Goal: Complete application form

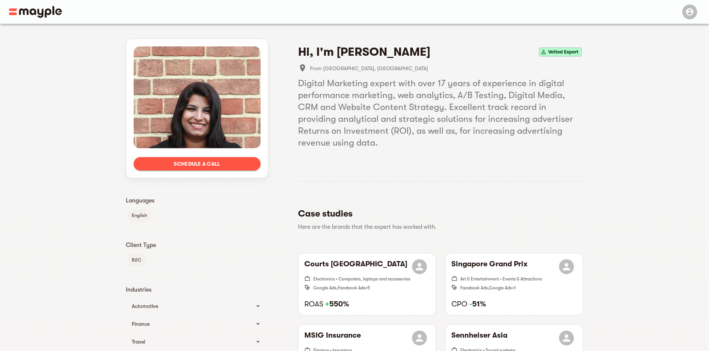
click at [210, 167] on span "Schedule a call" at bounding box center [196, 163] width 115 height 9
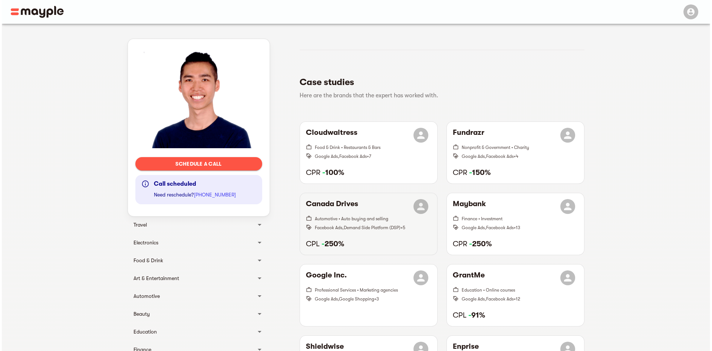
scroll to position [148, 0]
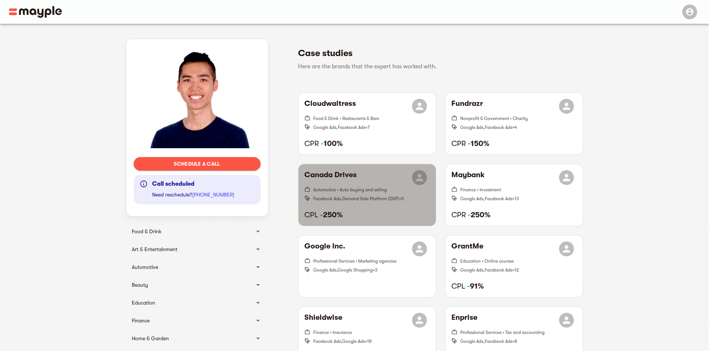
click at [345, 180] on h6 "Canada Drives" at bounding box center [330, 177] width 52 height 15
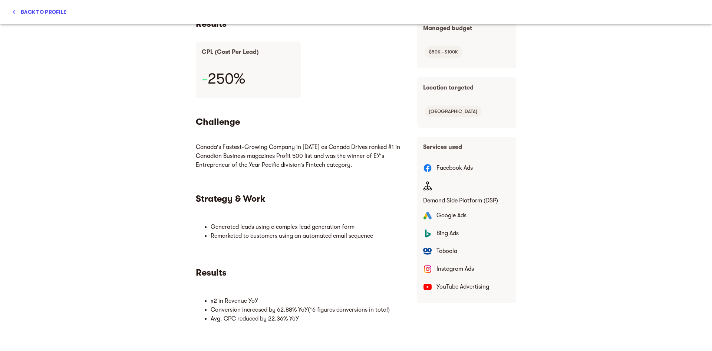
click at [199, 78] on div "- 250%" at bounding box center [248, 80] width 105 height 36
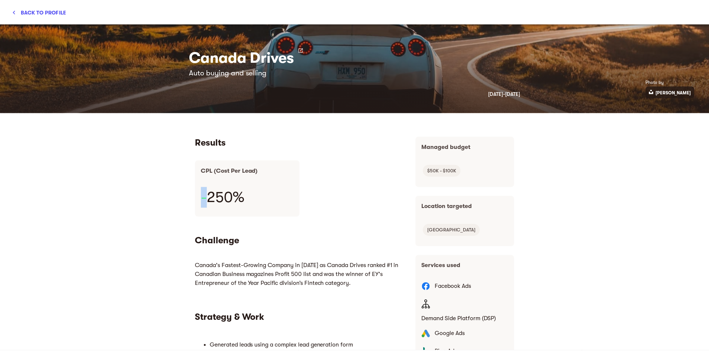
scroll to position [0, 0]
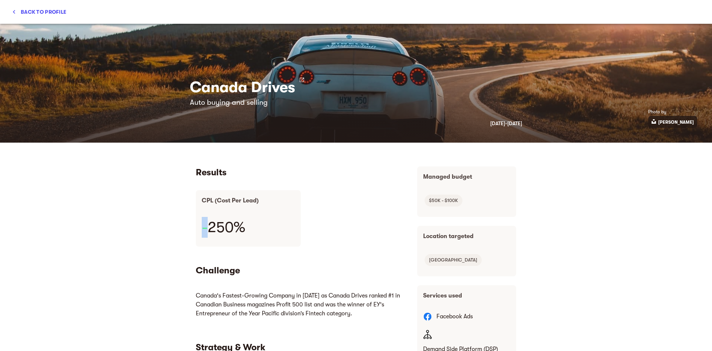
click at [29, 14] on span "Back to profile" at bounding box center [39, 11] width 55 height 9
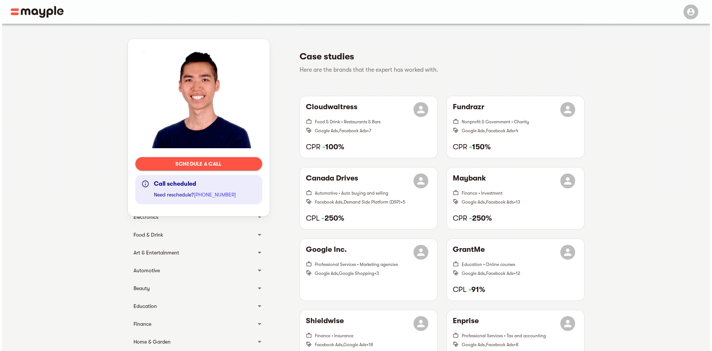
scroll to position [148, 0]
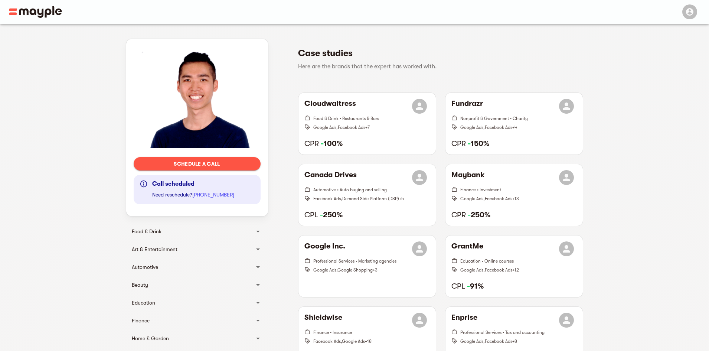
click at [205, 160] on span "Schedule a call" at bounding box center [196, 163] width 115 height 9
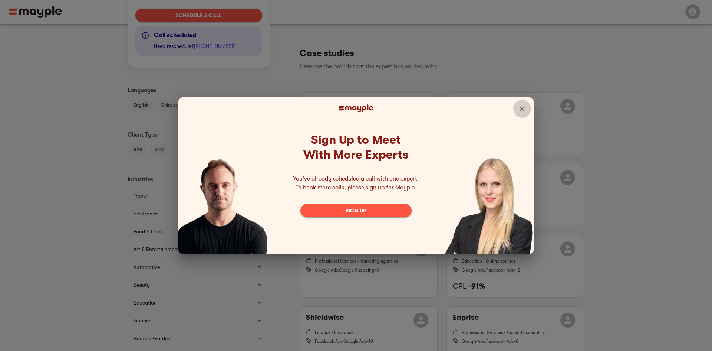
click at [520, 108] on icon "Close" at bounding box center [522, 108] width 9 height 9
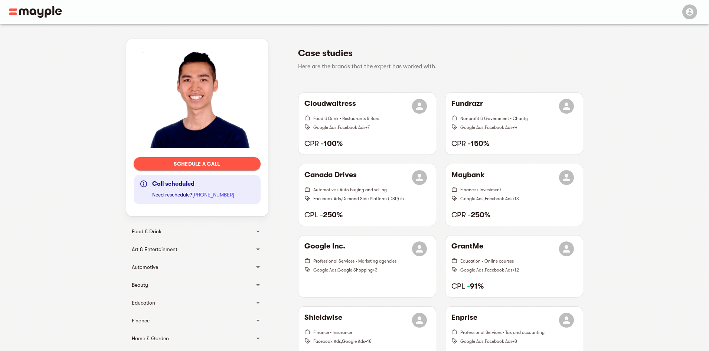
click at [229, 156] on div "Schedule a call Call scheduled Need reschedule? +1 929-203-6341" at bounding box center [197, 127] width 142 height 177
click at [228, 160] on span "Schedule a call" at bounding box center [196, 163] width 115 height 9
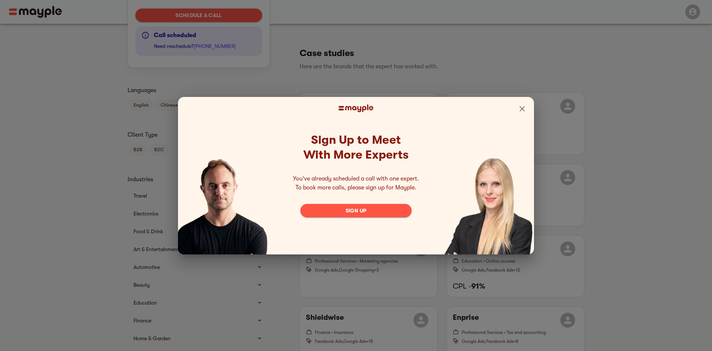
click at [362, 210] on span "Sign up" at bounding box center [355, 210] width 99 height 9
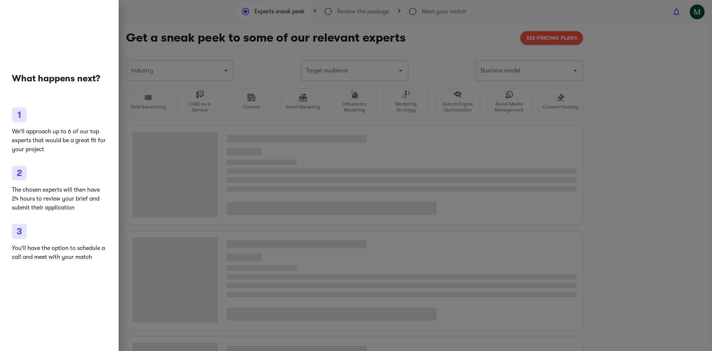
click at [209, 48] on div at bounding box center [356, 175] width 712 height 351
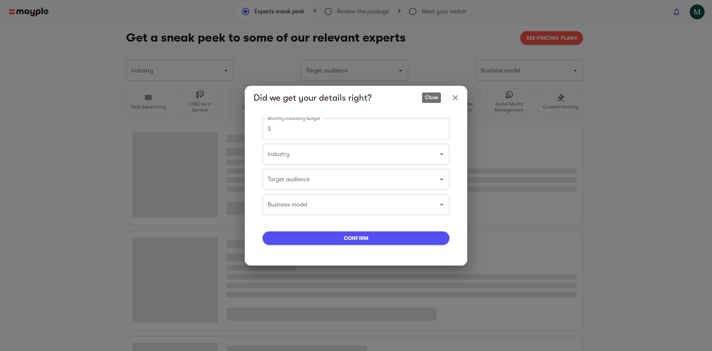
click at [459, 102] on button "Close" at bounding box center [456, 98] width 18 height 18
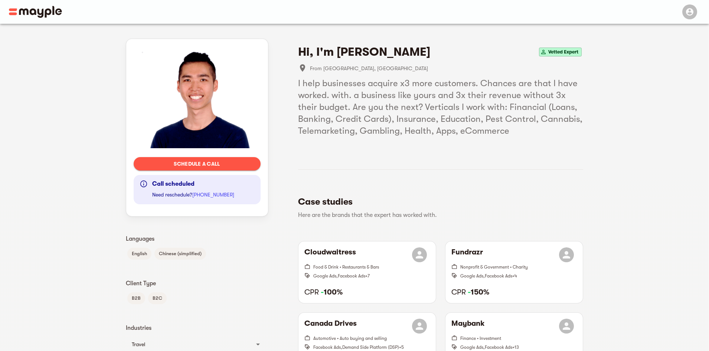
click at [341, 56] on h4 "Hi, I'm Edwin G." at bounding box center [364, 52] width 132 height 15
copy div "Hi, I'm Edwin G."
click at [213, 164] on span "Schedule a call" at bounding box center [196, 163] width 115 height 9
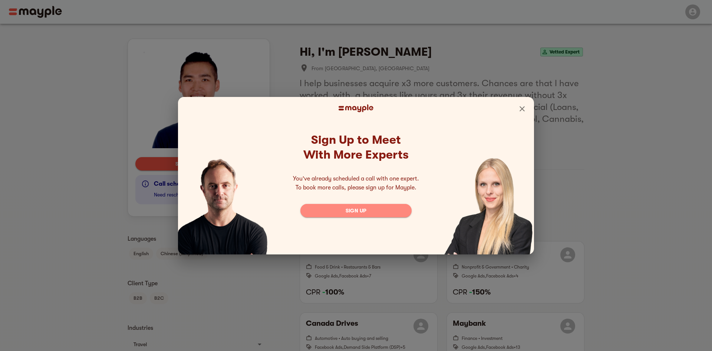
click at [380, 210] on span "Sign up" at bounding box center [355, 210] width 99 height 9
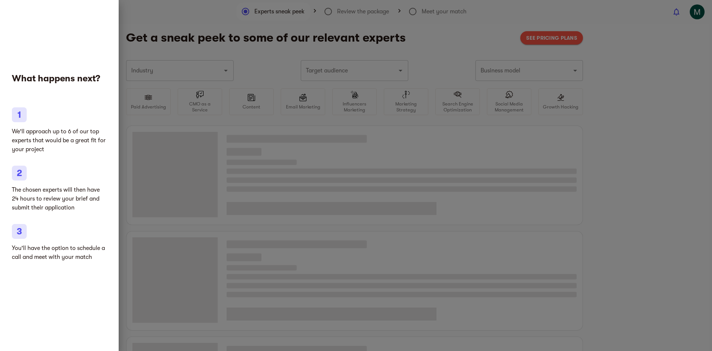
click at [166, 32] on div at bounding box center [356, 175] width 712 height 351
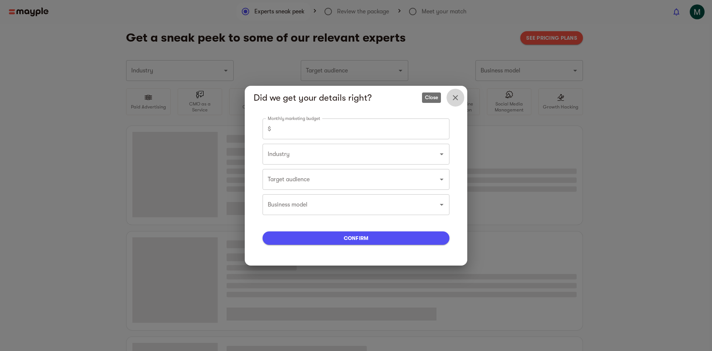
click at [454, 100] on icon "Close" at bounding box center [455, 97] width 9 height 9
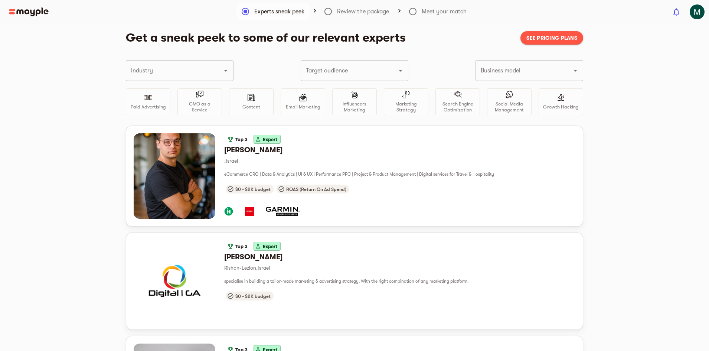
click at [201, 71] on input "Industry" at bounding box center [169, 70] width 80 height 14
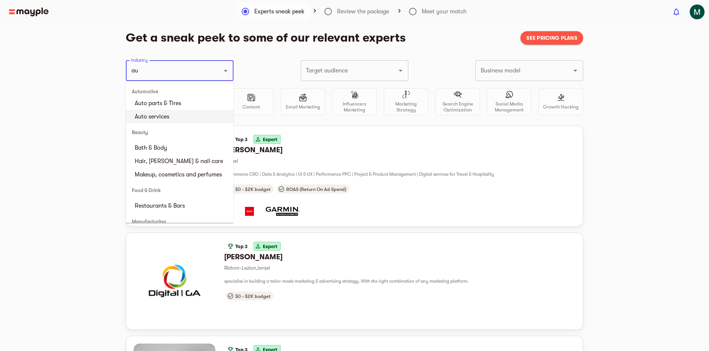
scroll to position [74, 0]
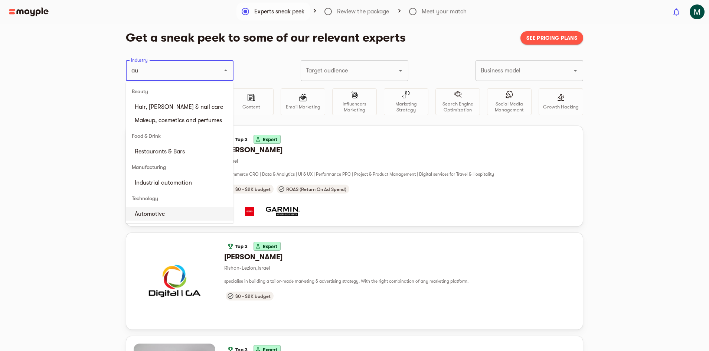
click at [181, 211] on li "Automotive" at bounding box center [180, 213] width 108 height 13
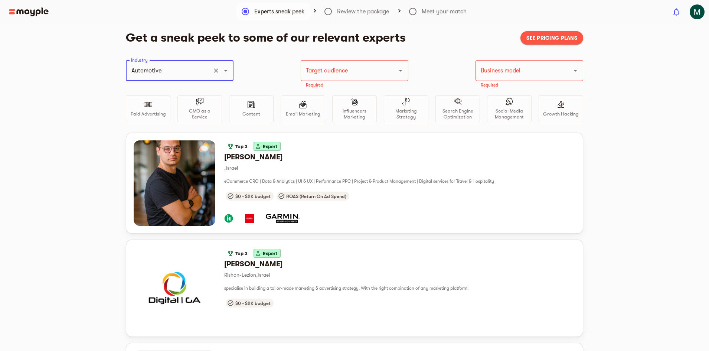
click at [368, 79] on div "Target audience" at bounding box center [354, 70] width 108 height 21
type input "Automotive"
click at [385, 78] on div "Target audience" at bounding box center [354, 70] width 108 height 21
click at [428, 73] on div "Industry Automotive Industry Target audience Target audience Required Business …" at bounding box center [354, 96] width 457 height 72
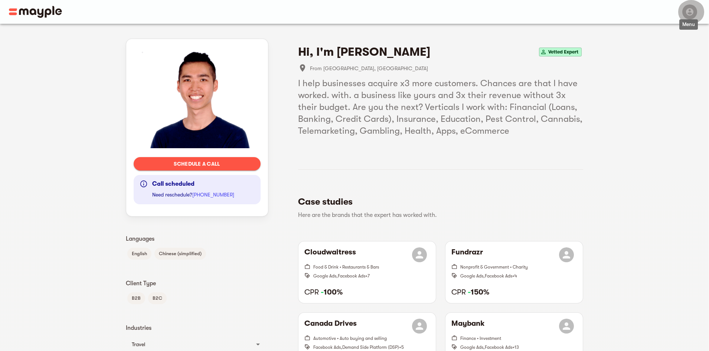
click at [684, 13] on div "button" at bounding box center [689, 11] width 15 height 15
click at [688, 16] on icon "button" at bounding box center [689, 11] width 9 height 9
click at [184, 162] on span "Schedule a call" at bounding box center [196, 163] width 115 height 9
click at [240, 162] on span "Schedule a call" at bounding box center [196, 163] width 115 height 9
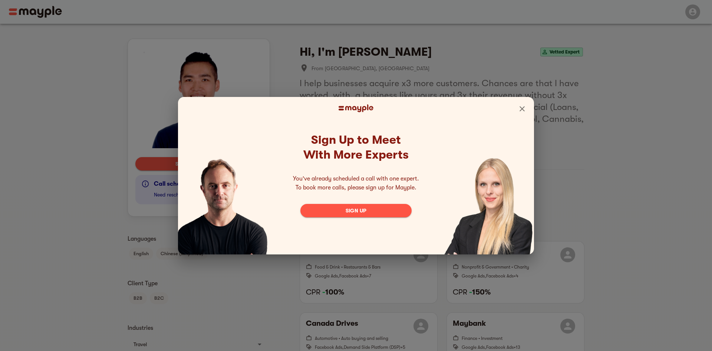
click at [377, 214] on span "Sign up" at bounding box center [355, 210] width 99 height 9
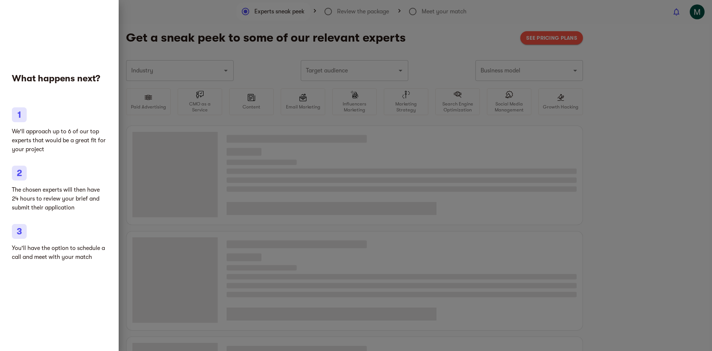
click at [270, 137] on div at bounding box center [356, 175] width 712 height 351
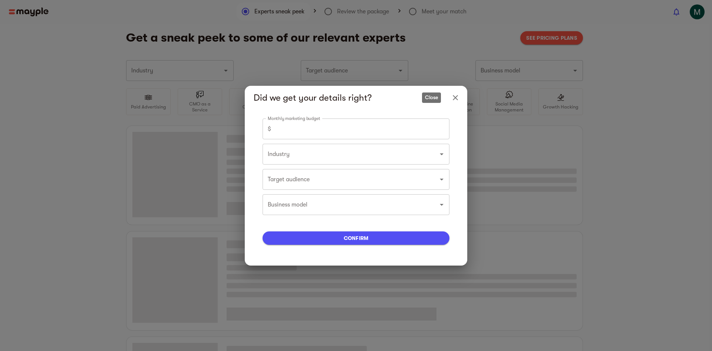
type input "0"
click at [459, 99] on icon "Close" at bounding box center [455, 97] width 9 height 9
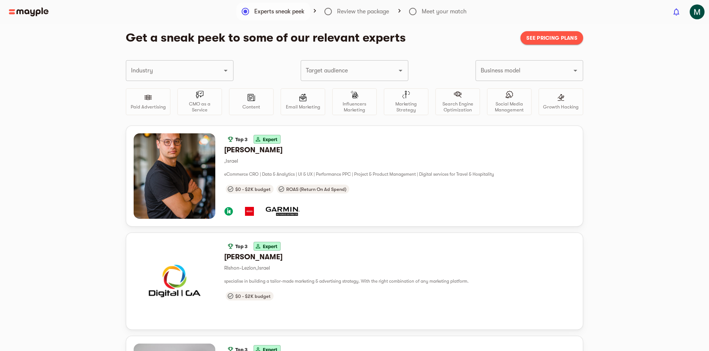
click at [213, 63] on div "Industry" at bounding box center [180, 70] width 108 height 21
click at [365, 63] on div "Target audience" at bounding box center [354, 70] width 108 height 21
click at [535, 65] on input "Business model" at bounding box center [519, 70] width 80 height 14
click at [176, 65] on input "Industry" at bounding box center [169, 70] width 80 height 14
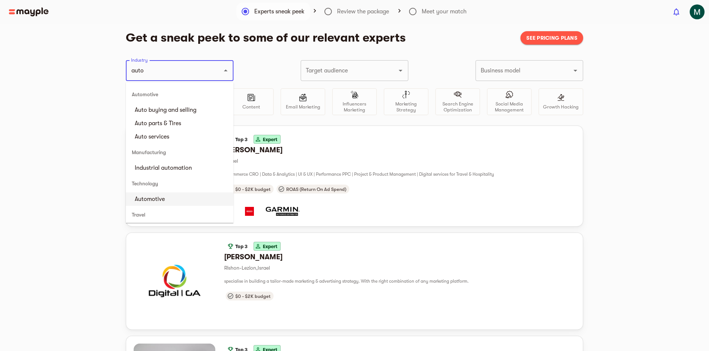
click at [157, 201] on li "Automotive" at bounding box center [180, 198] width 108 height 13
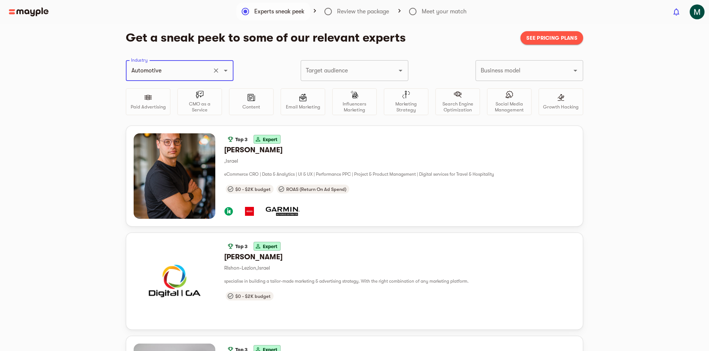
type input "Automotive"
click at [318, 72] on input "Target audience" at bounding box center [344, 70] width 80 height 14
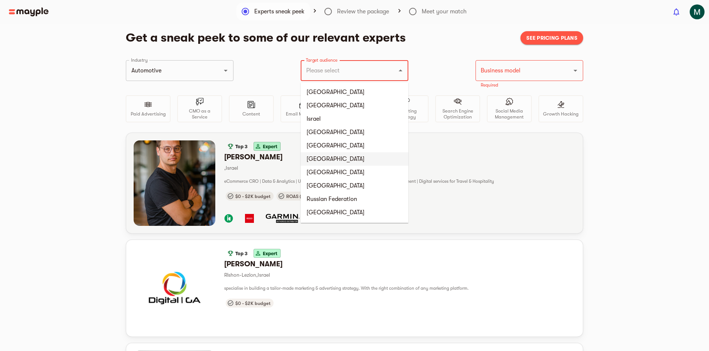
click at [328, 157] on li "[GEOGRAPHIC_DATA]" at bounding box center [354, 158] width 108 height 13
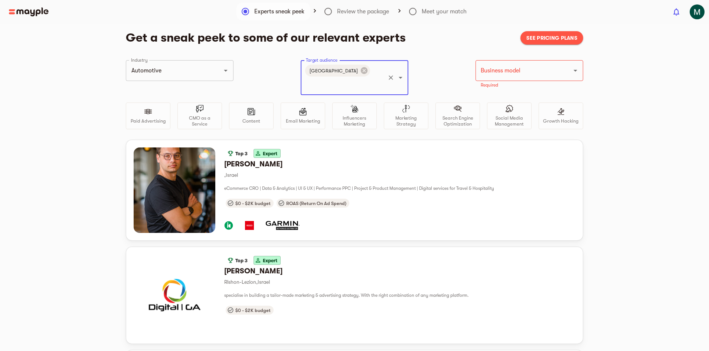
click at [564, 65] on div "Business model" at bounding box center [529, 70] width 108 height 21
click at [558, 76] on input "Business model" at bounding box center [519, 70] width 80 height 14
click at [531, 103] on li "B2C" at bounding box center [529, 105] width 108 height 13
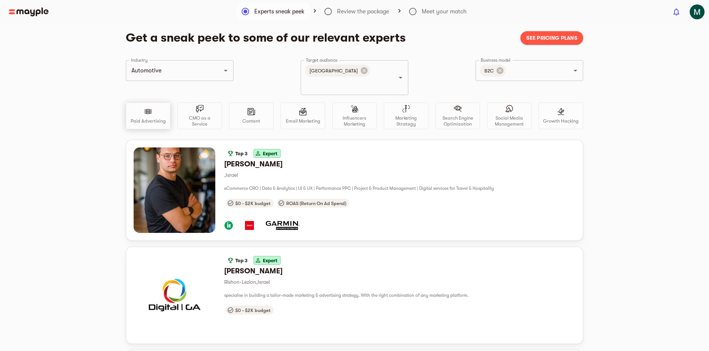
click at [147, 118] on p "Paid Advertising" at bounding box center [148, 121] width 35 height 6
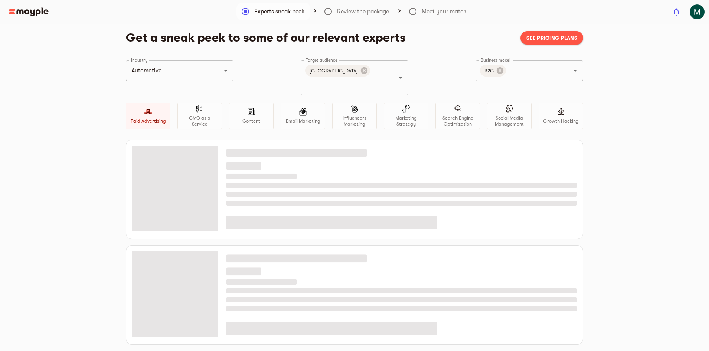
click at [328, 10] on div at bounding box center [333, 11] width 667 height 9
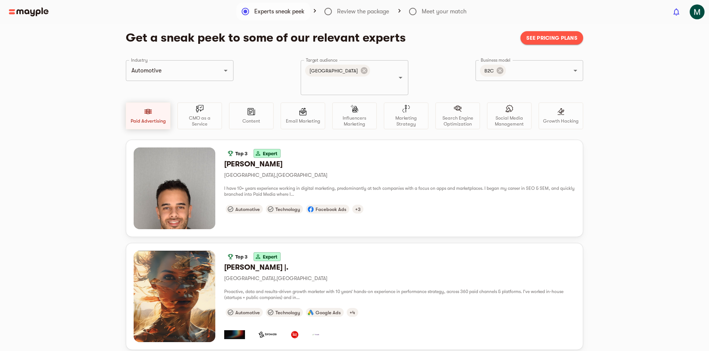
click at [151, 109] on div "Paid Advertising" at bounding box center [148, 115] width 45 height 27
click at [210, 115] on p "CMO as a Service" at bounding box center [200, 121] width 38 height 12
